Goal: Task Accomplishment & Management: Use online tool/utility

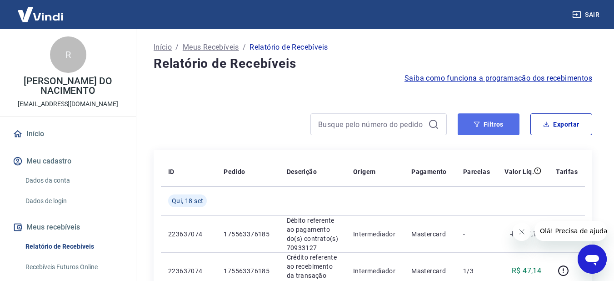
click at [492, 126] on button "Filtros" at bounding box center [489, 124] width 62 height 22
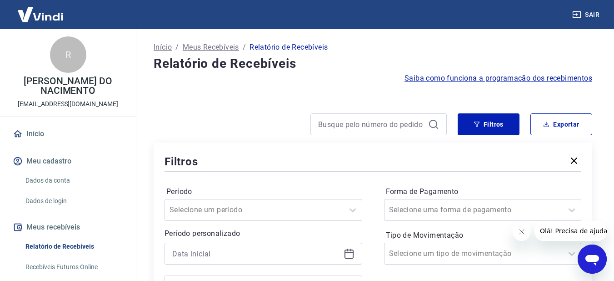
click at [354, 253] on icon at bounding box center [349, 253] width 11 height 11
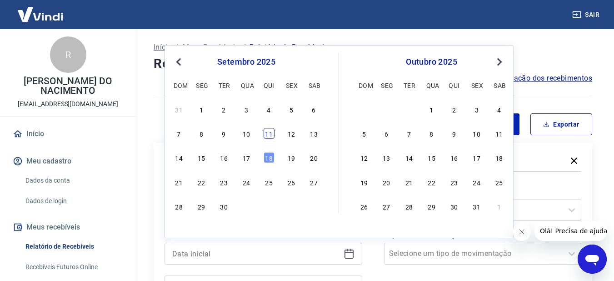
click at [267, 136] on div "11" at bounding box center [269, 133] width 11 height 11
type input "[DATE]"
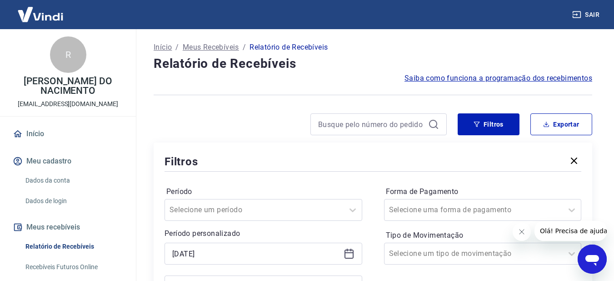
scroll to position [182, 0]
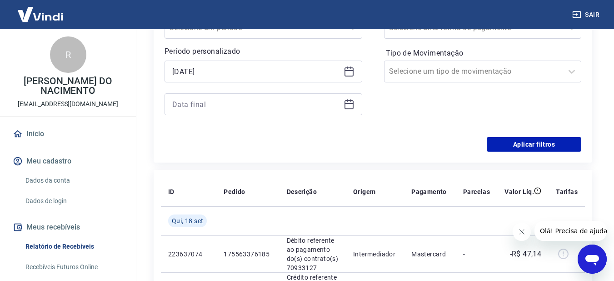
click at [344, 105] on icon at bounding box center [349, 104] width 11 height 11
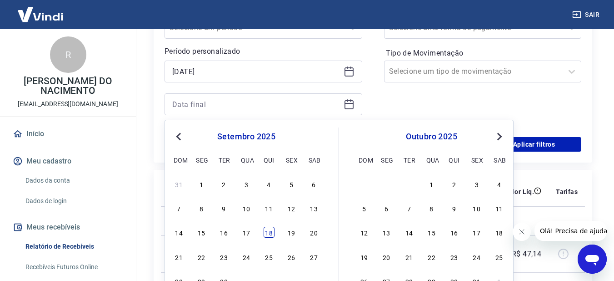
click at [268, 232] on div "18" at bounding box center [269, 231] width 11 height 11
type input "[DATE]"
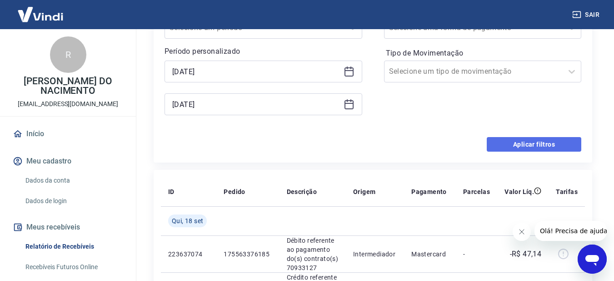
click at [523, 145] on button "Aplicar filtros" at bounding box center [534, 144] width 95 height 15
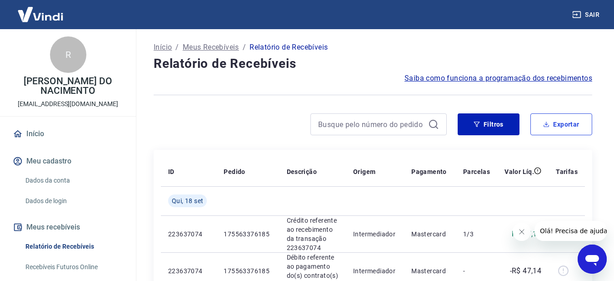
click at [563, 120] on button "Exportar" at bounding box center [562, 124] width 62 height 22
type input "[DATE]"
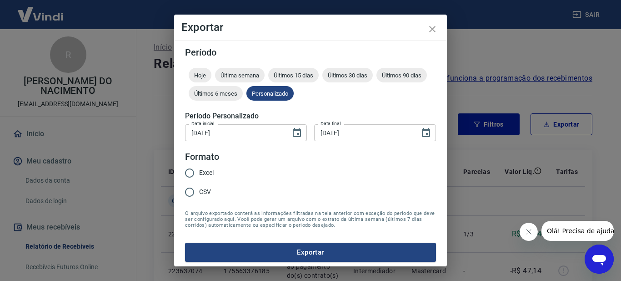
click at [216, 171] on div "Excel CSV" at bounding box center [203, 183] width 36 height 40
click at [206, 171] on span "Excel" at bounding box center [206, 173] width 15 height 10
click at [199, 171] on input "Excel" at bounding box center [189, 172] width 19 height 19
radio input "true"
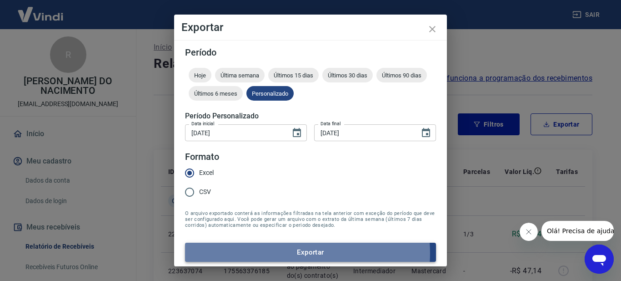
click at [295, 253] on button "Exportar" at bounding box center [310, 251] width 251 height 19
